Goal: Task Accomplishment & Management: Use online tool/utility

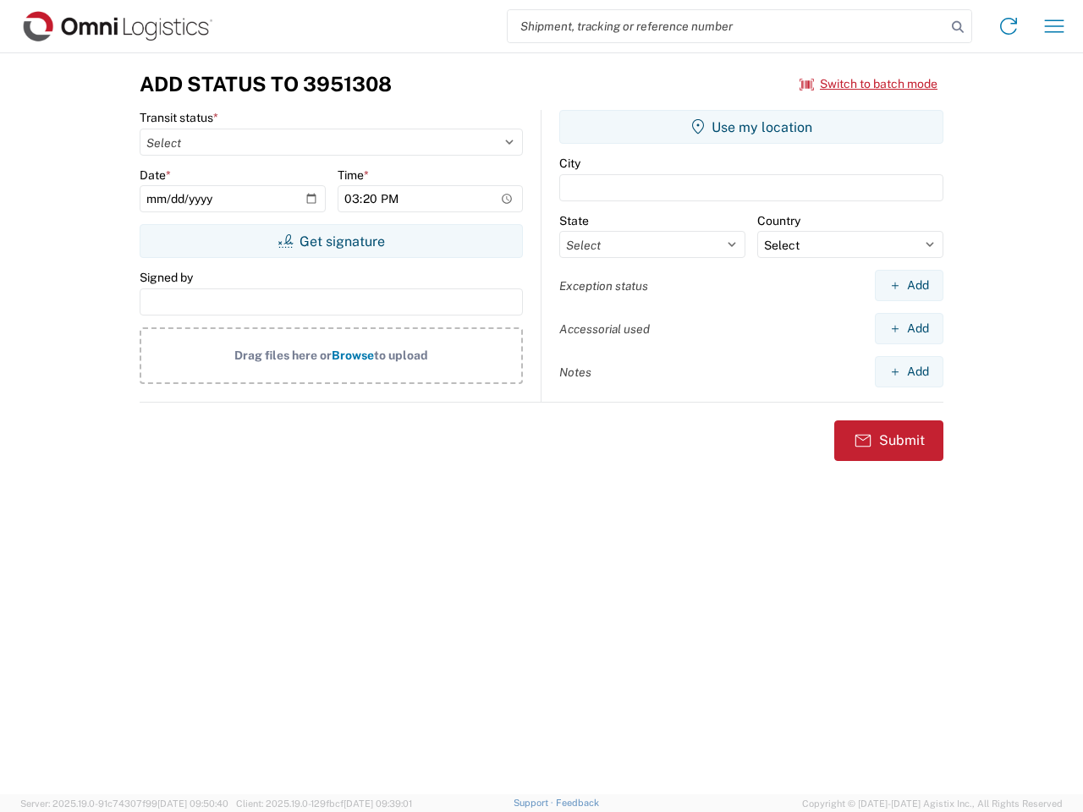
click at [727, 26] on input "search" at bounding box center [727, 26] width 438 height 32
click at [958, 27] on icon at bounding box center [958, 27] width 24 height 24
click at [1008, 26] on icon at bounding box center [1008, 26] width 27 height 27
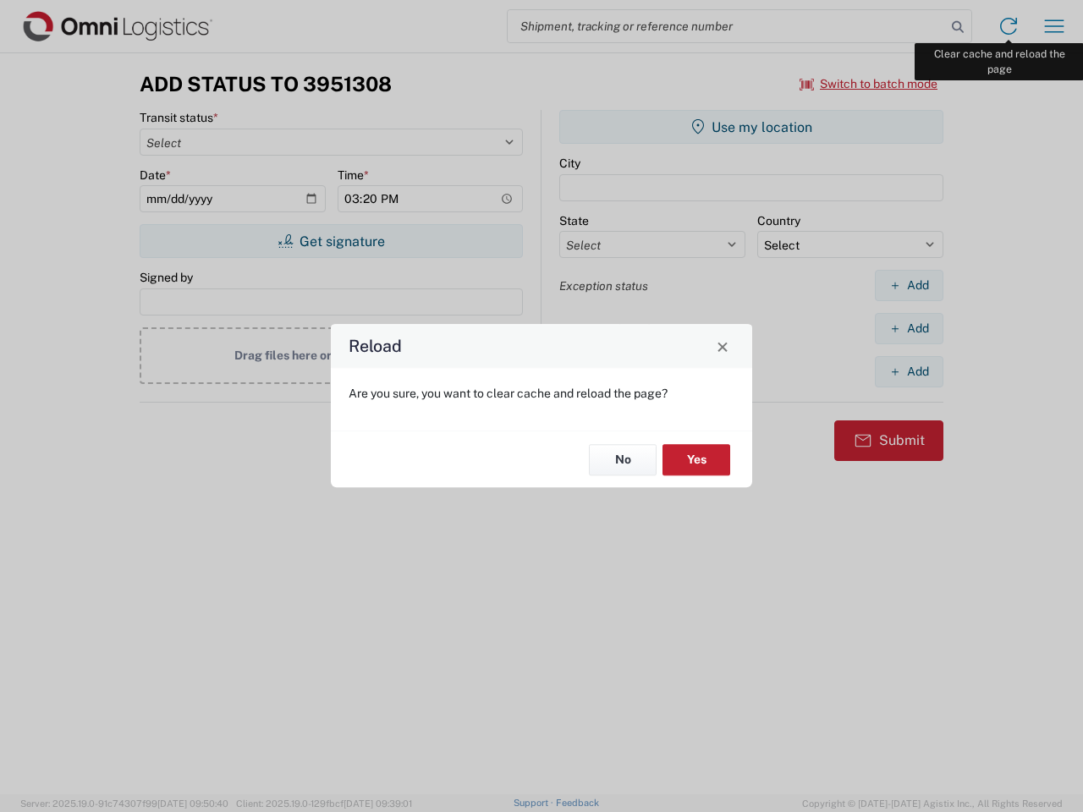
click at [1054, 26] on div "Reload Are you sure, you want to clear cache and reload the page? No Yes" at bounding box center [541, 406] width 1083 height 812
click at [869, 84] on div "Reload Are you sure, you want to clear cache and reload the page? No Yes" at bounding box center [541, 406] width 1083 height 812
click at [331, 241] on div "Reload Are you sure, you want to clear cache and reload the page? No Yes" at bounding box center [541, 406] width 1083 height 812
click at [751, 127] on div "Reload Are you sure, you want to clear cache and reload the page? No Yes" at bounding box center [541, 406] width 1083 height 812
click at [908, 285] on div "Reload Are you sure, you want to clear cache and reload the page? No Yes" at bounding box center [541, 406] width 1083 height 812
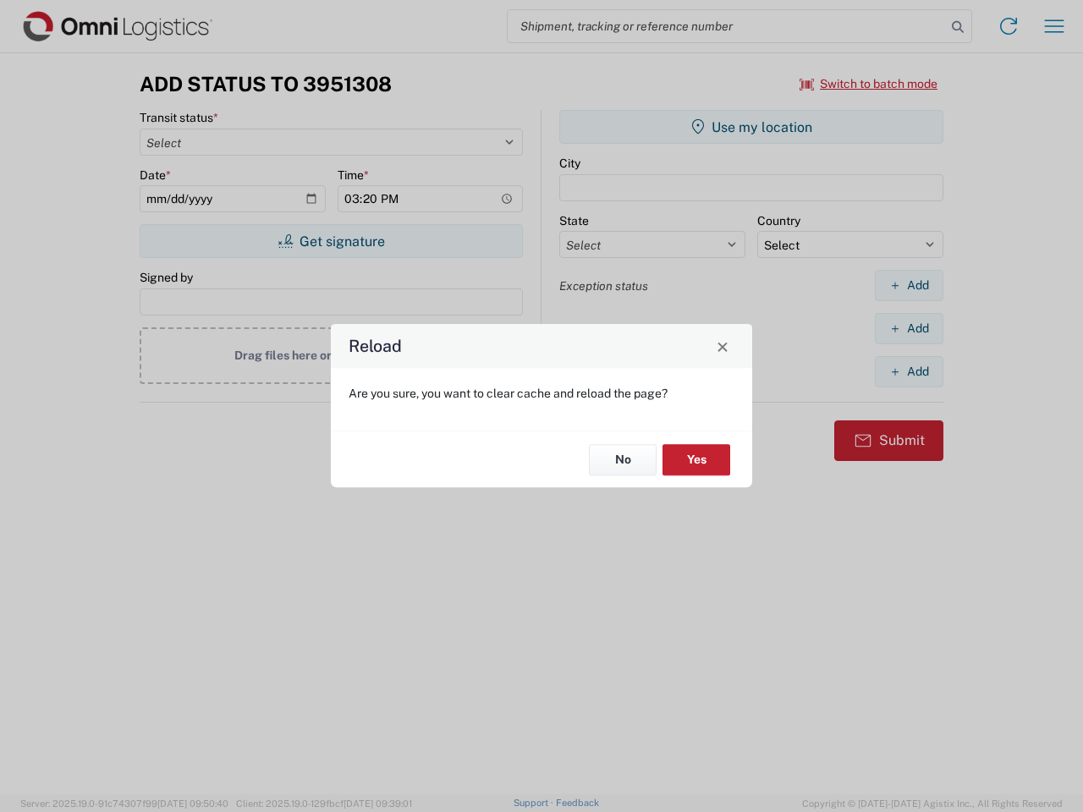
click at [908, 328] on div "Reload Are you sure, you want to clear cache and reload the page? No Yes" at bounding box center [541, 406] width 1083 height 812
click at [908, 371] on div "Reload Are you sure, you want to clear cache and reload the page? No Yes" at bounding box center [541, 406] width 1083 height 812
